Goal: Use online tool/utility: Utilize a website feature to perform a specific function

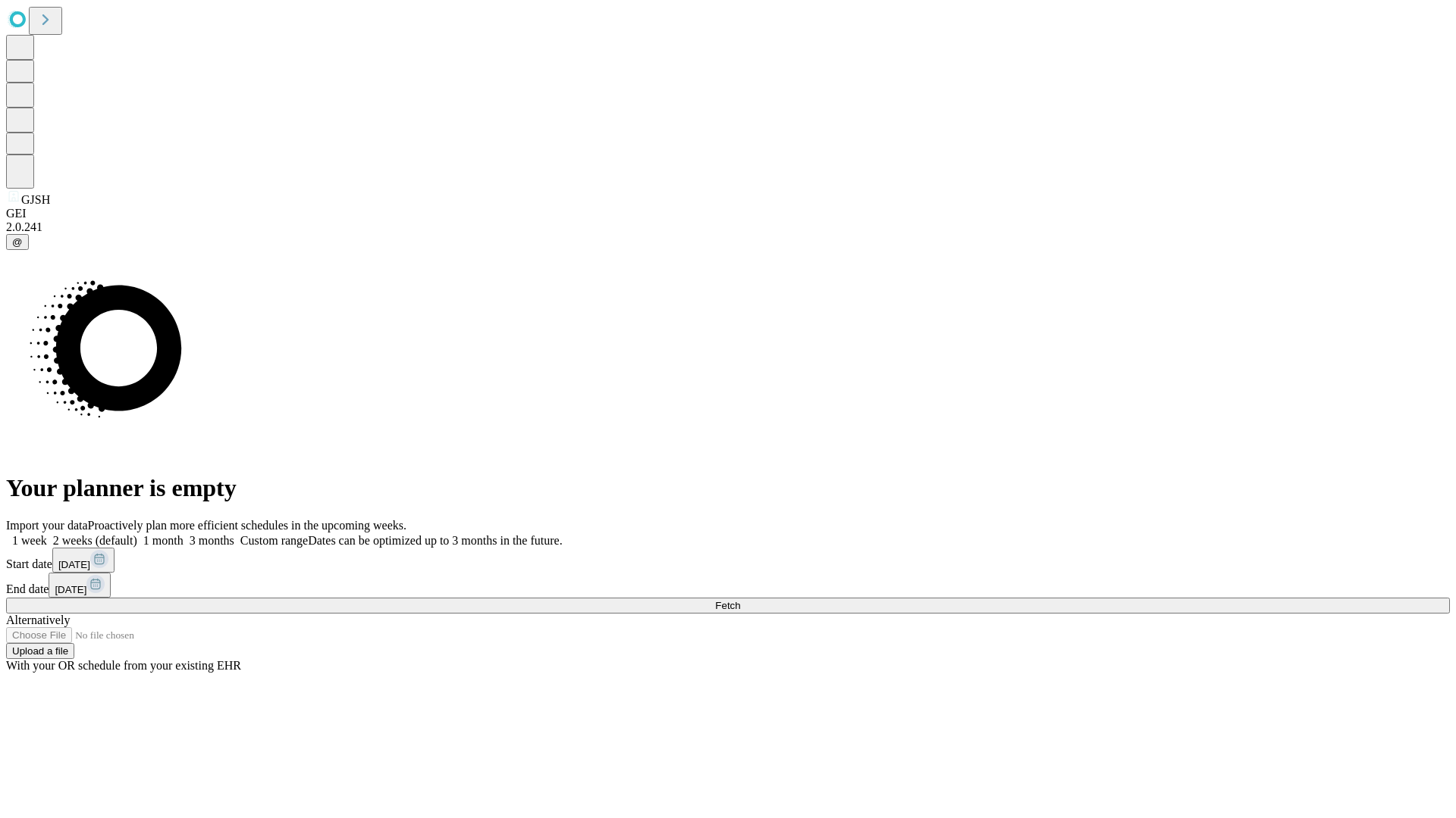
click at [740, 600] on span "Fetch" at bounding box center [727, 606] width 25 height 12
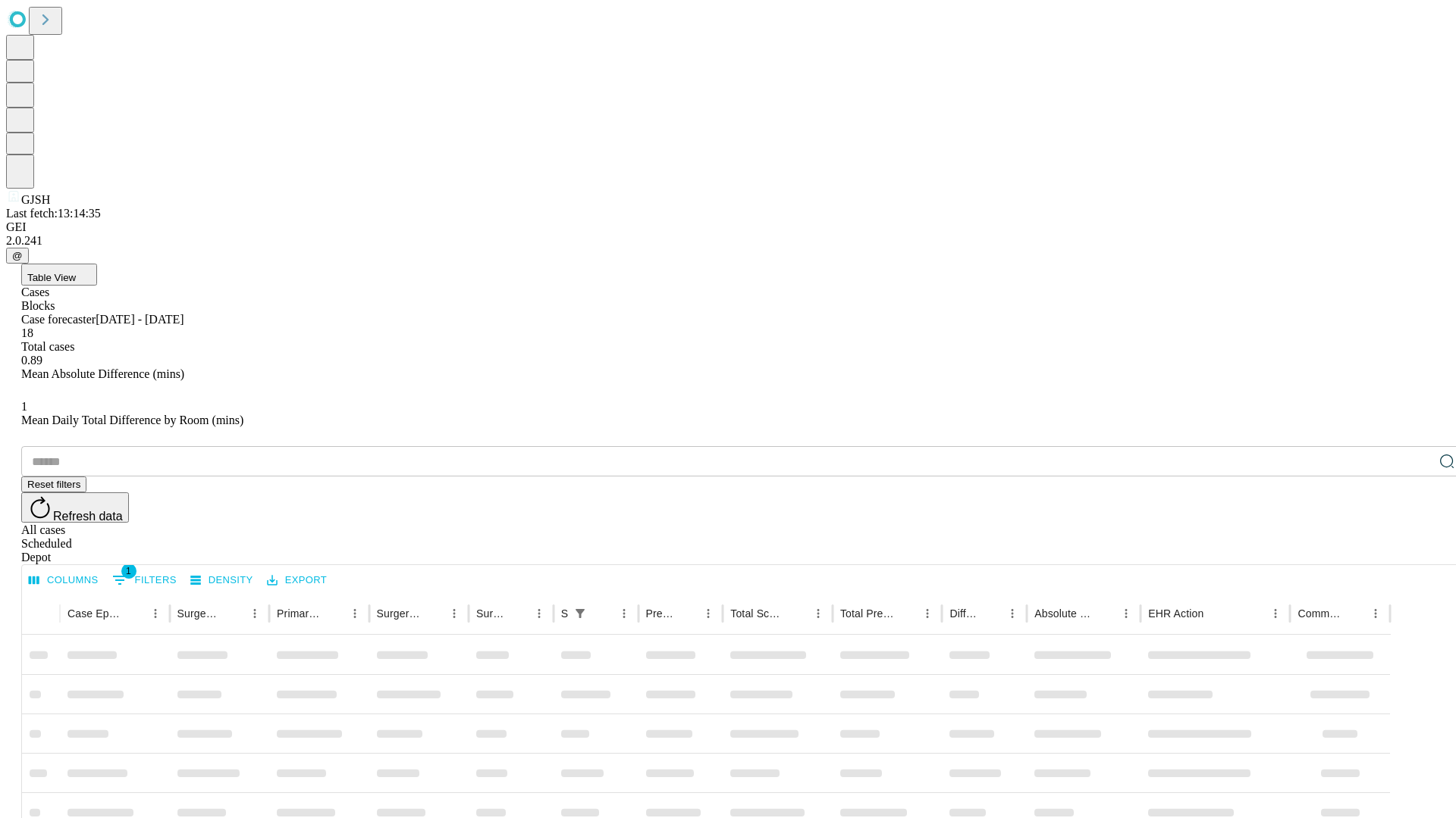
click at [76, 272] on span "Table View" at bounding box center [52, 278] width 49 height 12
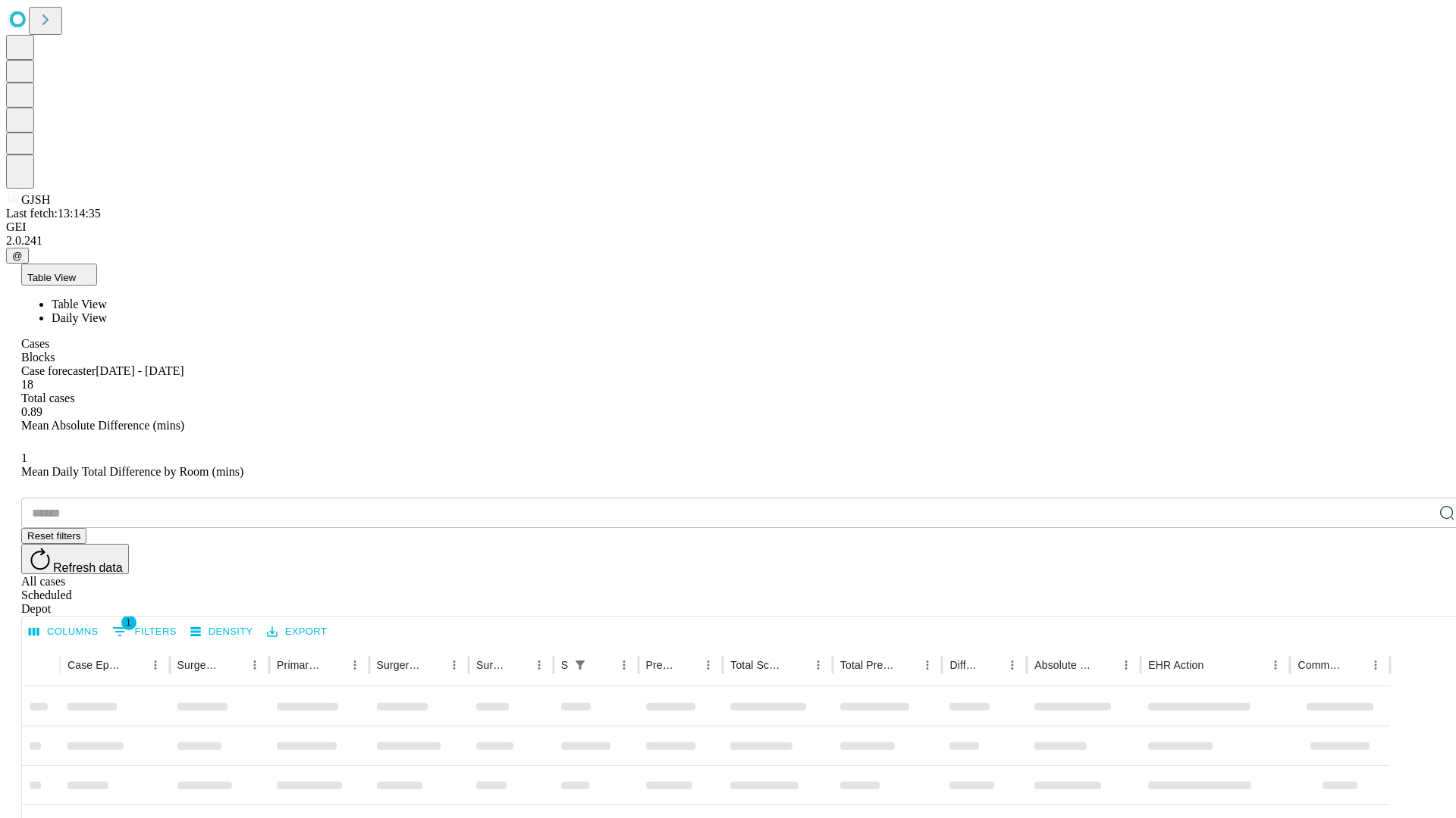
click at [107, 311] on span "Daily View" at bounding box center [80, 317] width 55 height 13
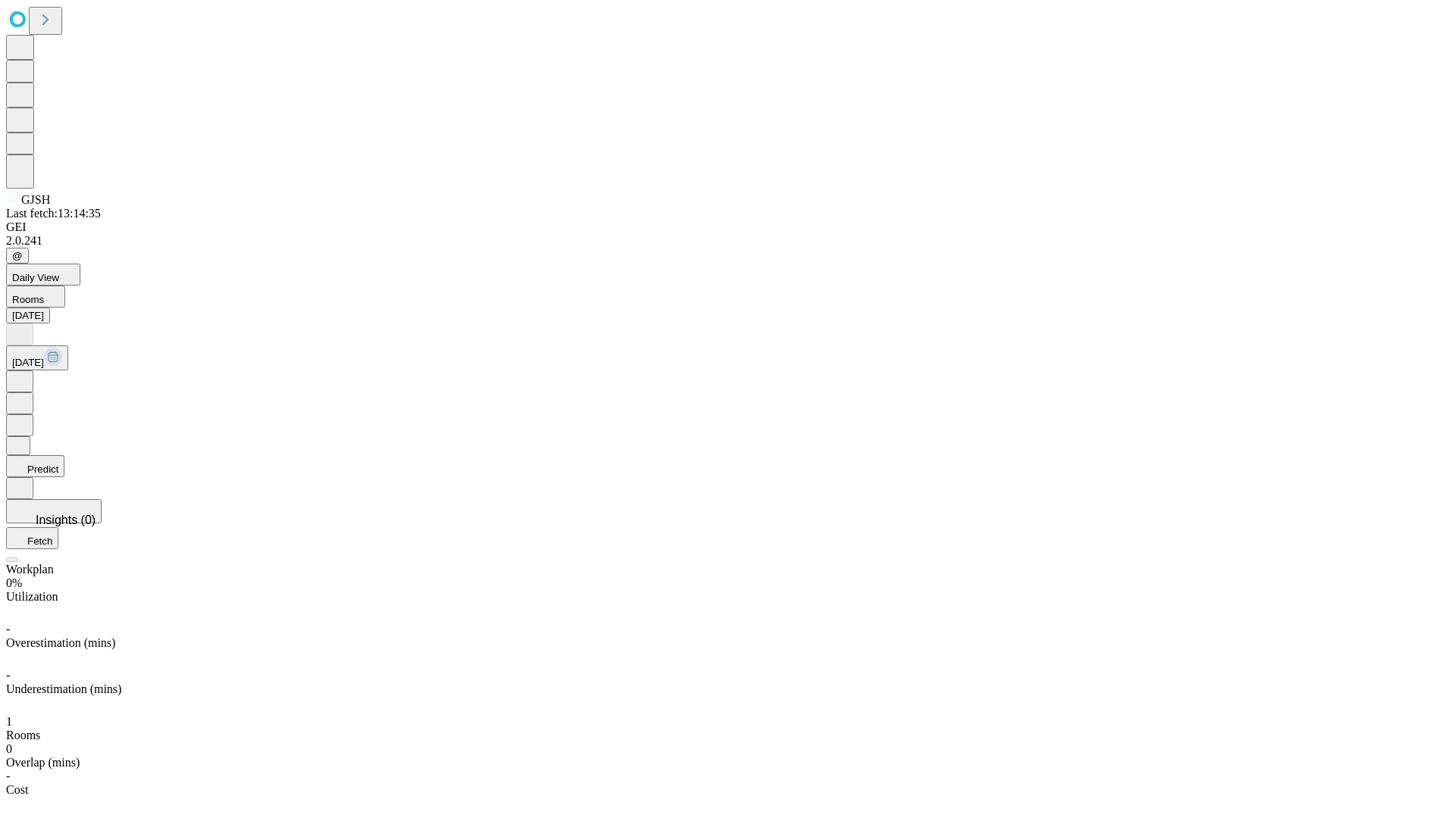
click at [65, 455] on button "Predict" at bounding box center [35, 466] width 59 height 22
